Goal: Task Accomplishment & Management: Manage account settings

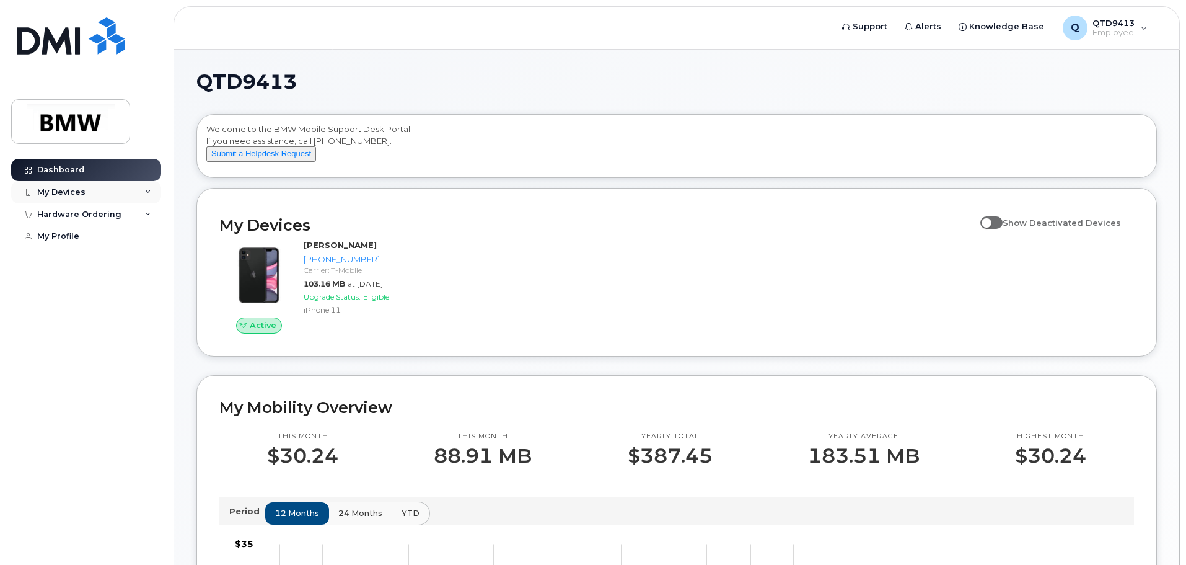
click at [85, 190] on div "My Devices" at bounding box center [86, 192] width 150 height 22
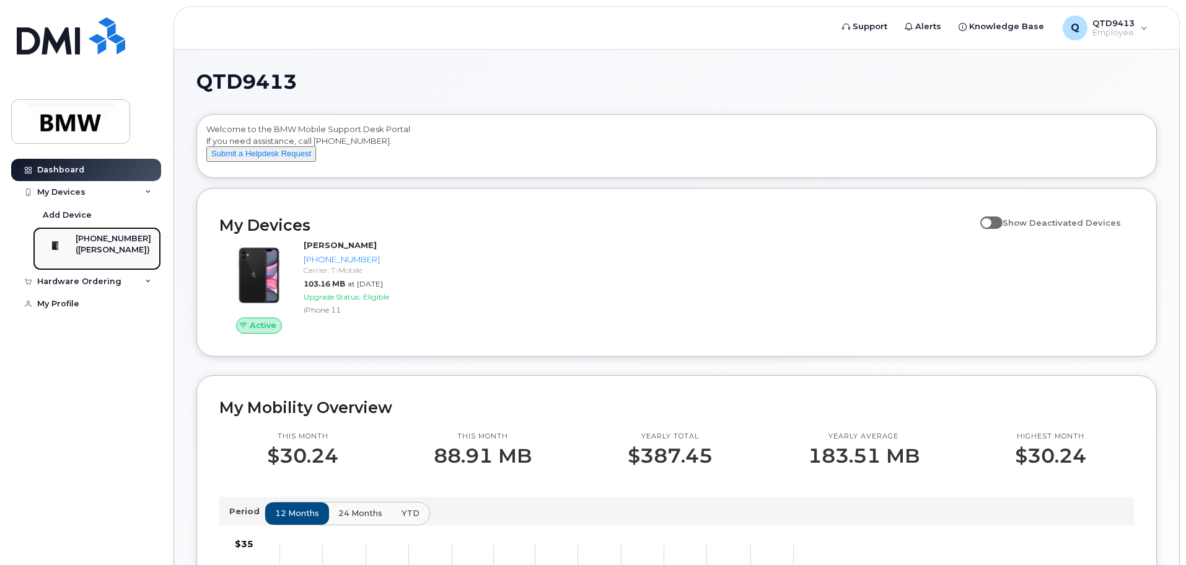
click at [99, 241] on div "[PHONE_NUMBER]" at bounding box center [114, 238] width 76 height 11
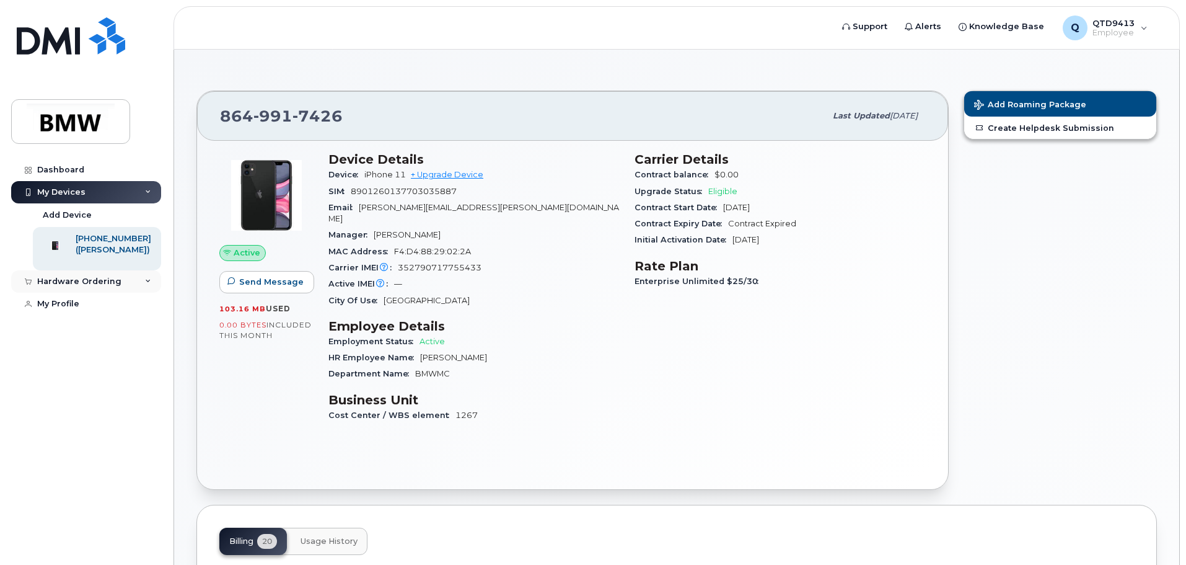
click at [86, 286] on div "Hardware Ordering" at bounding box center [79, 281] width 84 height 10
click at [80, 310] on div "My Orders" at bounding box center [65, 304] width 45 height 11
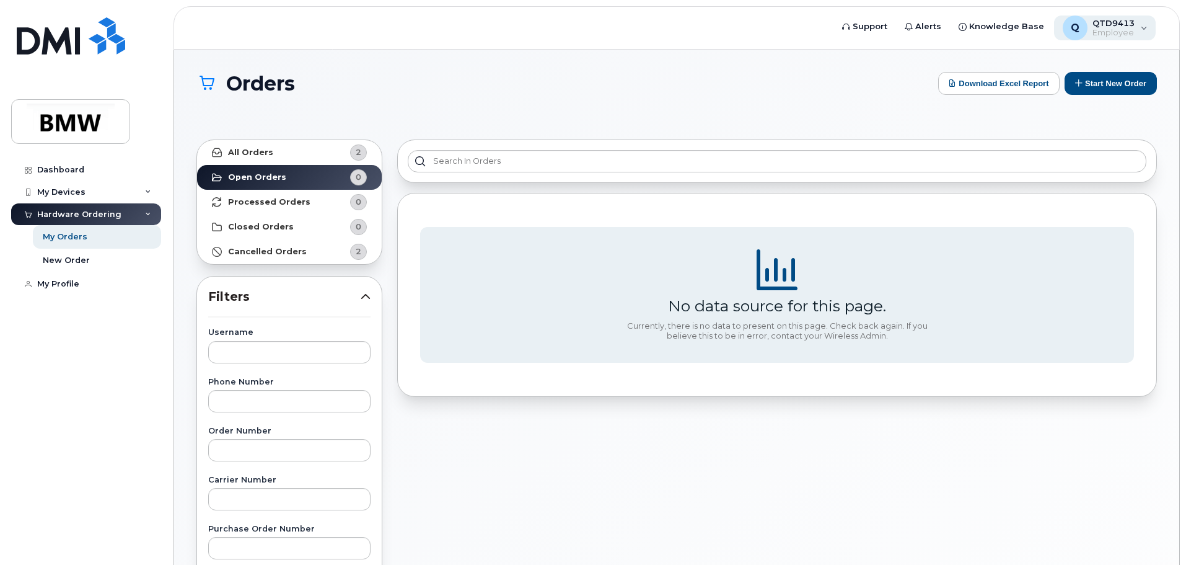
click at [1123, 29] on span "Employee" at bounding box center [1114, 33] width 42 height 10
click at [1120, 30] on span "Employee" at bounding box center [1114, 33] width 42 height 10
click at [77, 43] on img at bounding box center [71, 35] width 108 height 37
